Goal: Information Seeking & Learning: Find specific fact

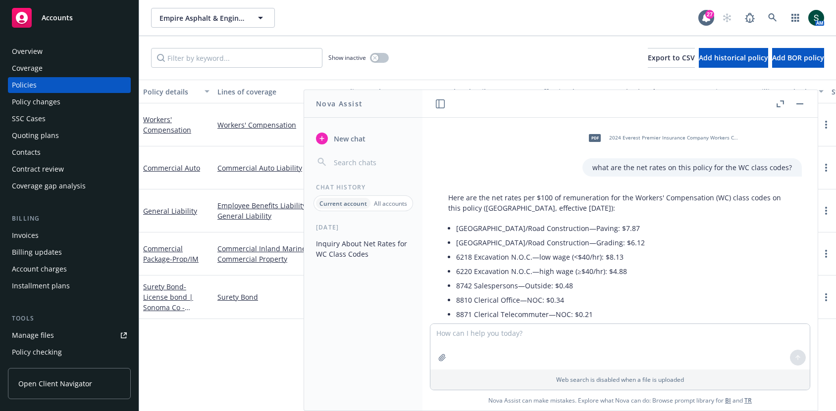
scroll to position [64, 0]
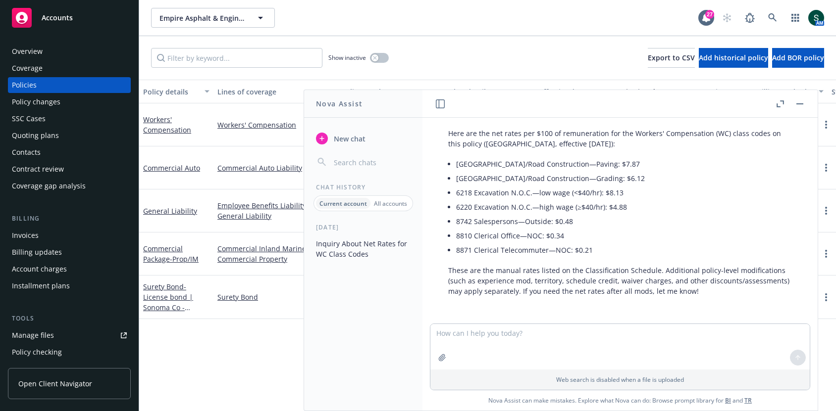
click at [796, 106] on button "button" at bounding box center [800, 104] width 12 height 12
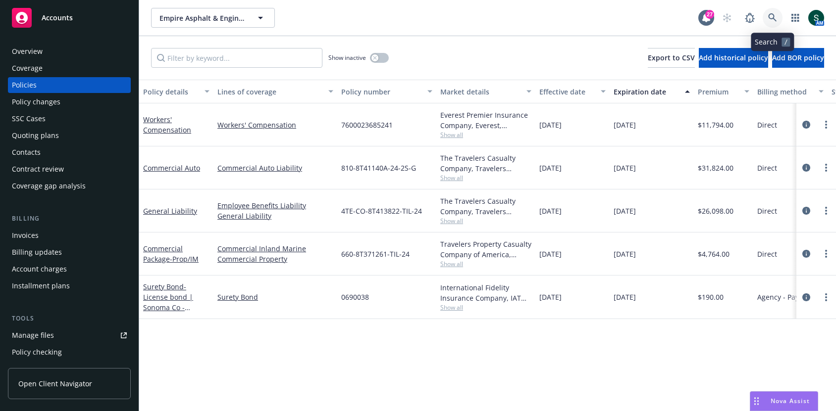
click at [772, 13] on icon at bounding box center [772, 17] width 9 height 9
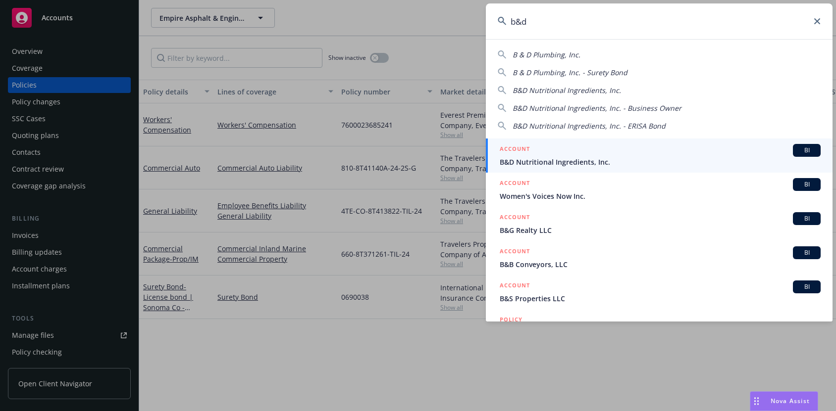
type input "b&d"
click at [601, 153] on div "ACCOUNT BI" at bounding box center [660, 150] width 321 height 13
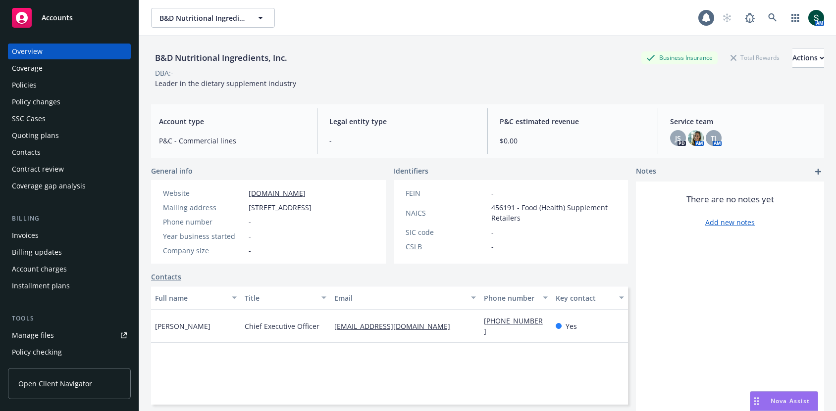
click at [40, 81] on div "Policies" at bounding box center [69, 85] width 115 height 16
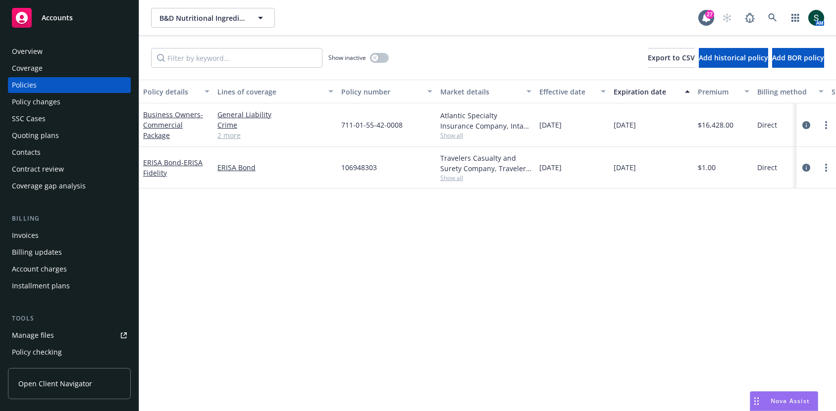
click at [447, 136] on span "Show all" at bounding box center [485, 135] width 91 height 8
click at [420, 102] on button "Policy number" at bounding box center [386, 92] width 99 height 24
click at [452, 137] on span "Show all" at bounding box center [485, 135] width 91 height 8
click at [446, 45] on div "Show inactive Export to CSV Add historical policy Add BOR policy" at bounding box center [487, 58] width 697 height 44
click at [224, 136] on link "2 more" at bounding box center [275, 135] width 116 height 10
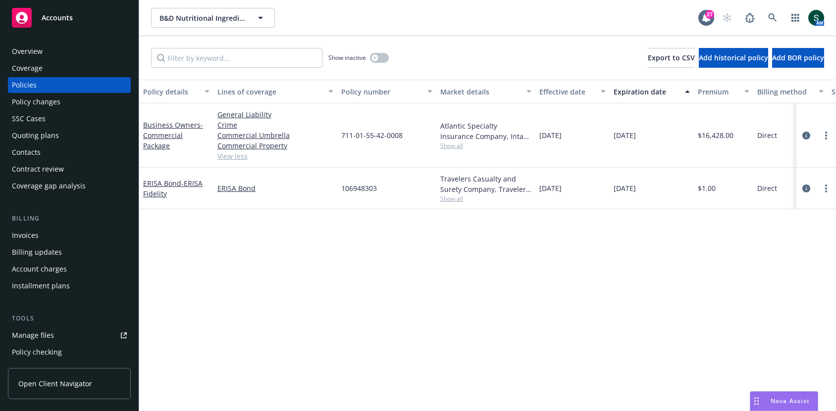
click at [448, 143] on span "Show all" at bounding box center [485, 146] width 91 height 8
click at [299, 268] on div "Policy details Lines of coverage Policy number Market details Effective date Ex…" at bounding box center [487, 246] width 697 height 332
click at [778, 16] on link at bounding box center [772, 18] width 20 height 20
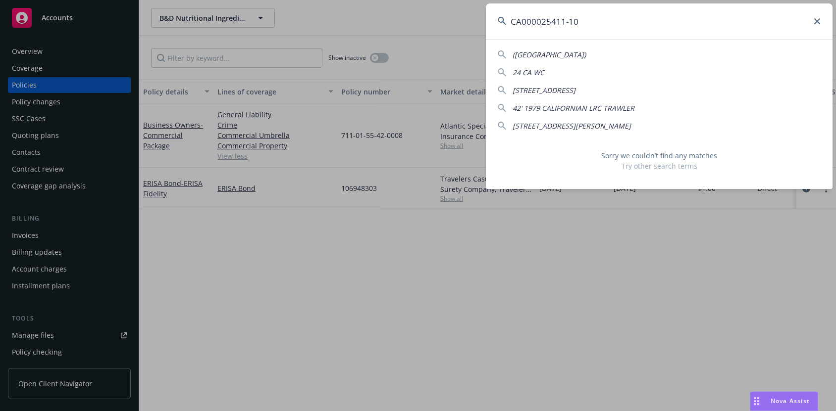
type input "CA000025411-10"
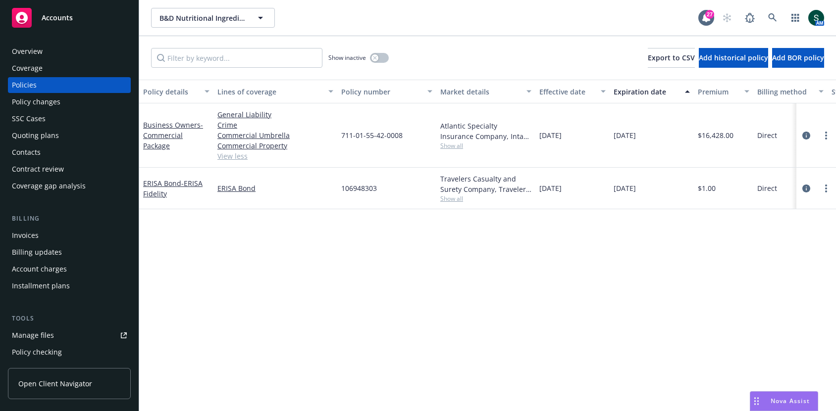
click at [450, 148] on span "Show all" at bounding box center [485, 146] width 91 height 8
